Goal: Navigation & Orientation: Find specific page/section

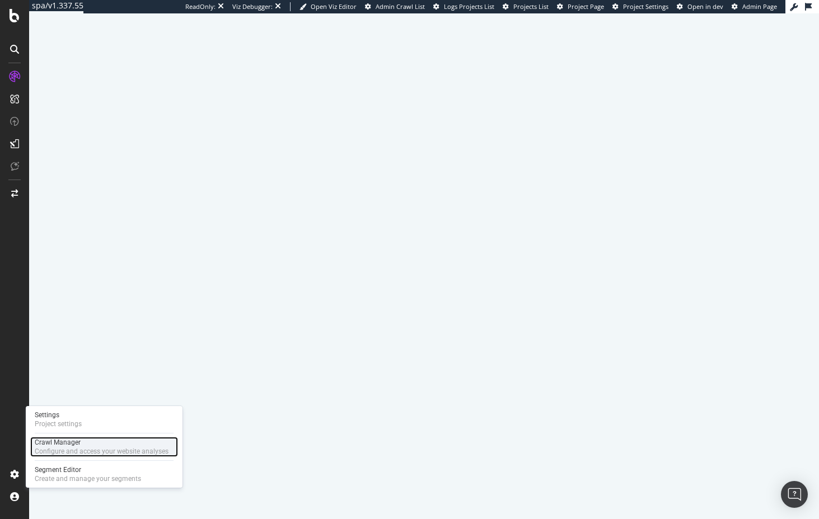
click at [65, 442] on div "Crawl Manager" at bounding box center [102, 442] width 134 height 9
click at [411, 4] on span "Admin Crawl List" at bounding box center [400, 6] width 49 height 8
